Goal: Find specific page/section: Find specific page/section

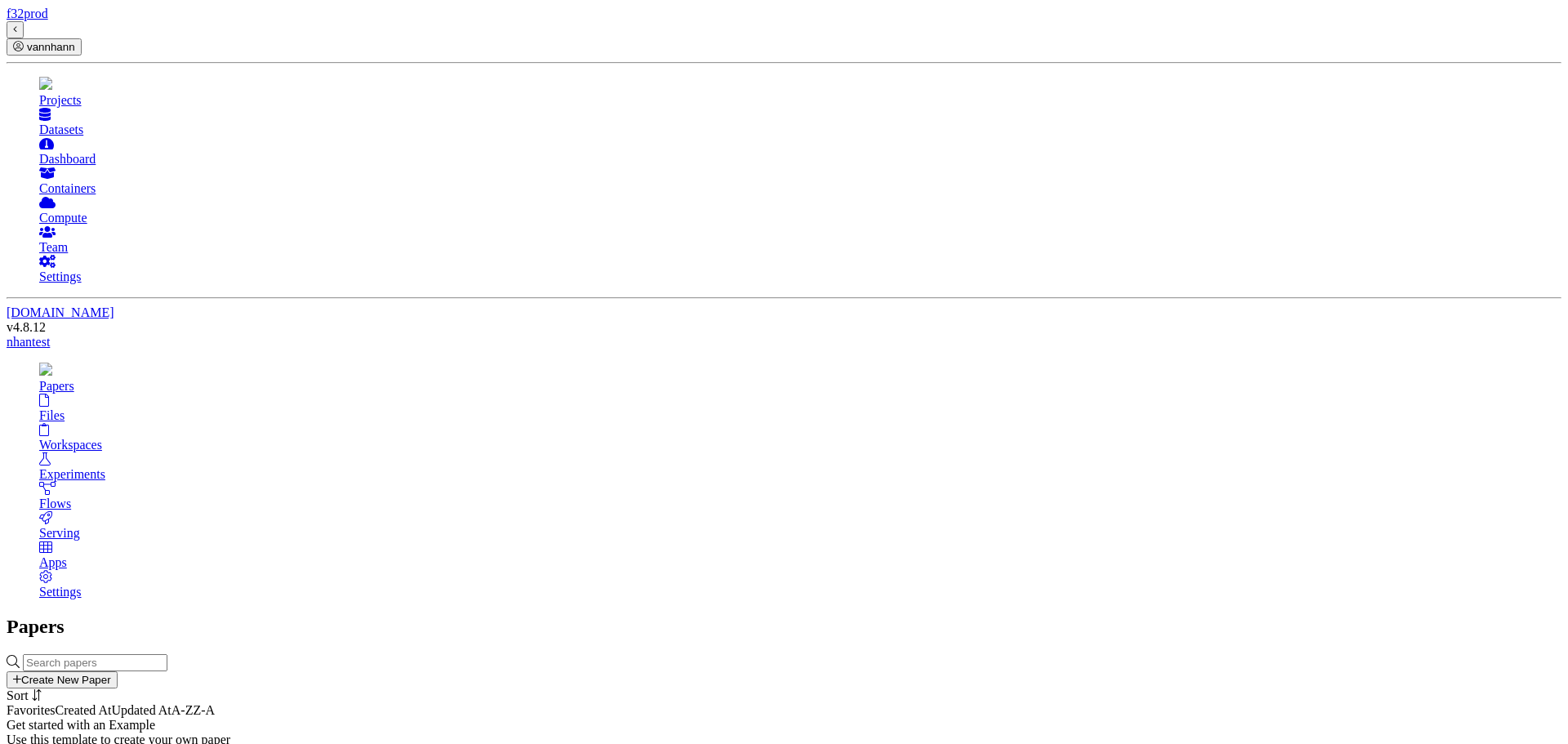
click at [224, 423] on link "Workspaces" at bounding box center [800, 438] width 1522 height 30
click at [211, 438] on div "Workspaces" at bounding box center [800, 445] width 1522 height 15
